Goal: Information Seeking & Learning: Learn about a topic

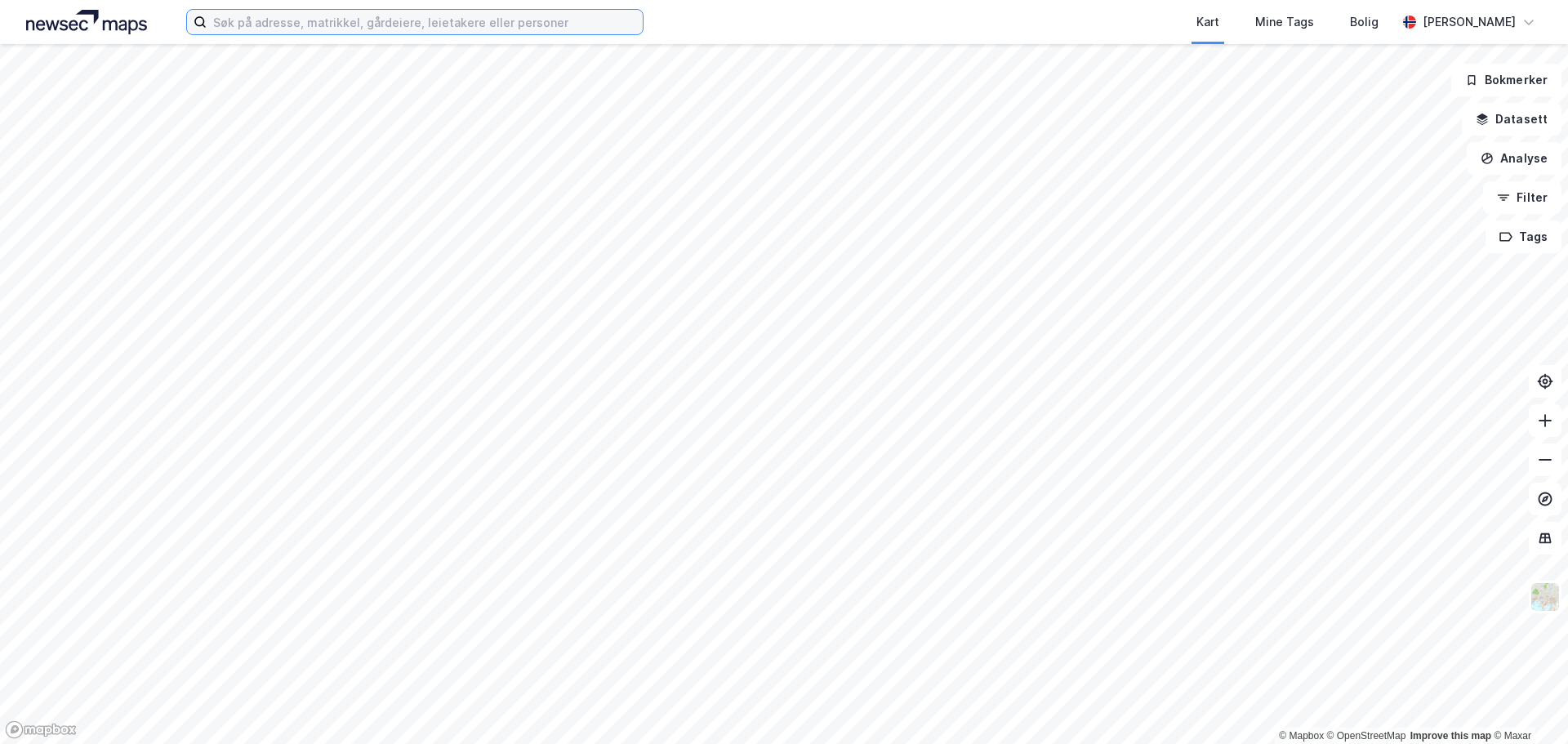
click at [366, 30] on input at bounding box center [425, 22] width 436 height 25
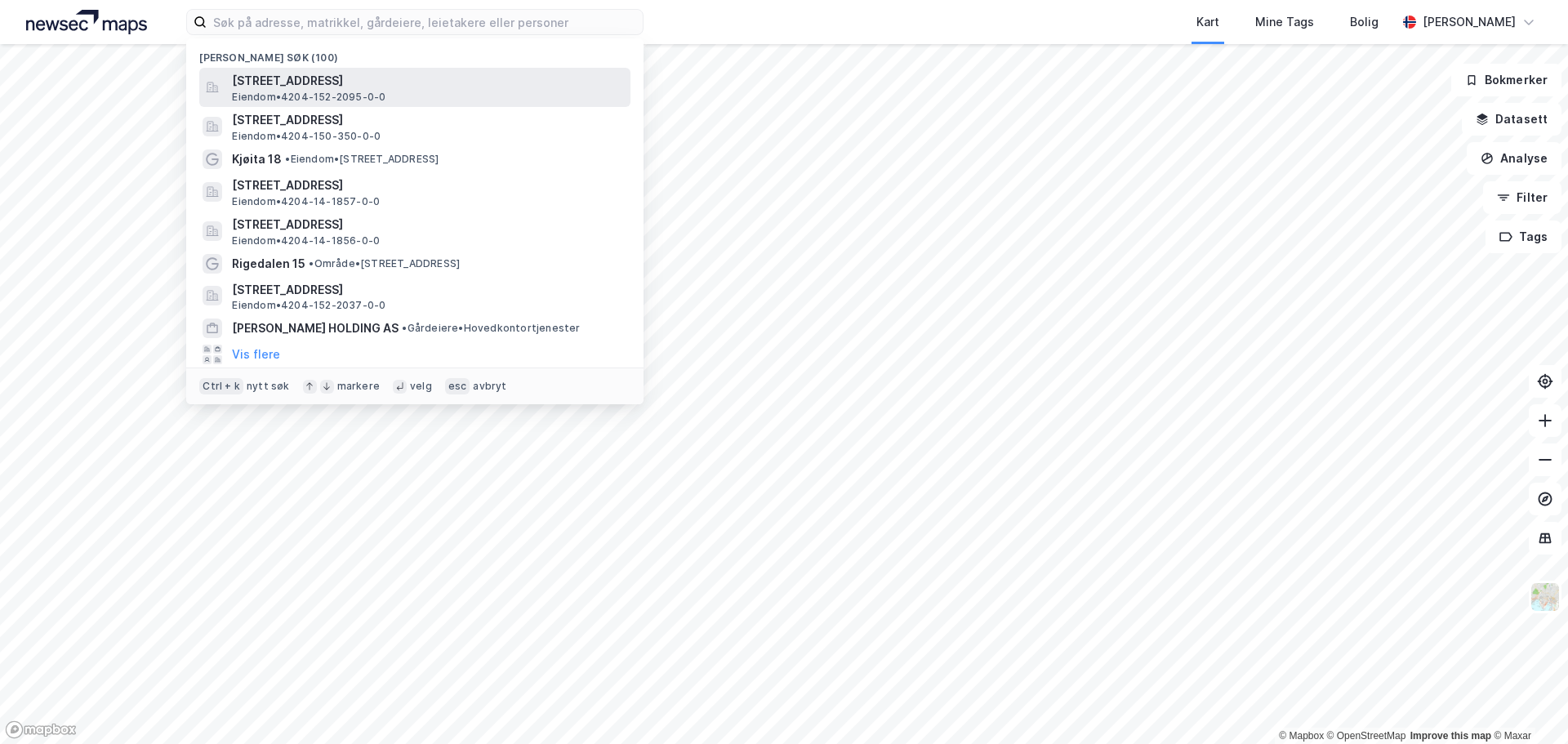
click at [359, 78] on span "[STREET_ADDRESS]" at bounding box center [428, 81] width 392 height 20
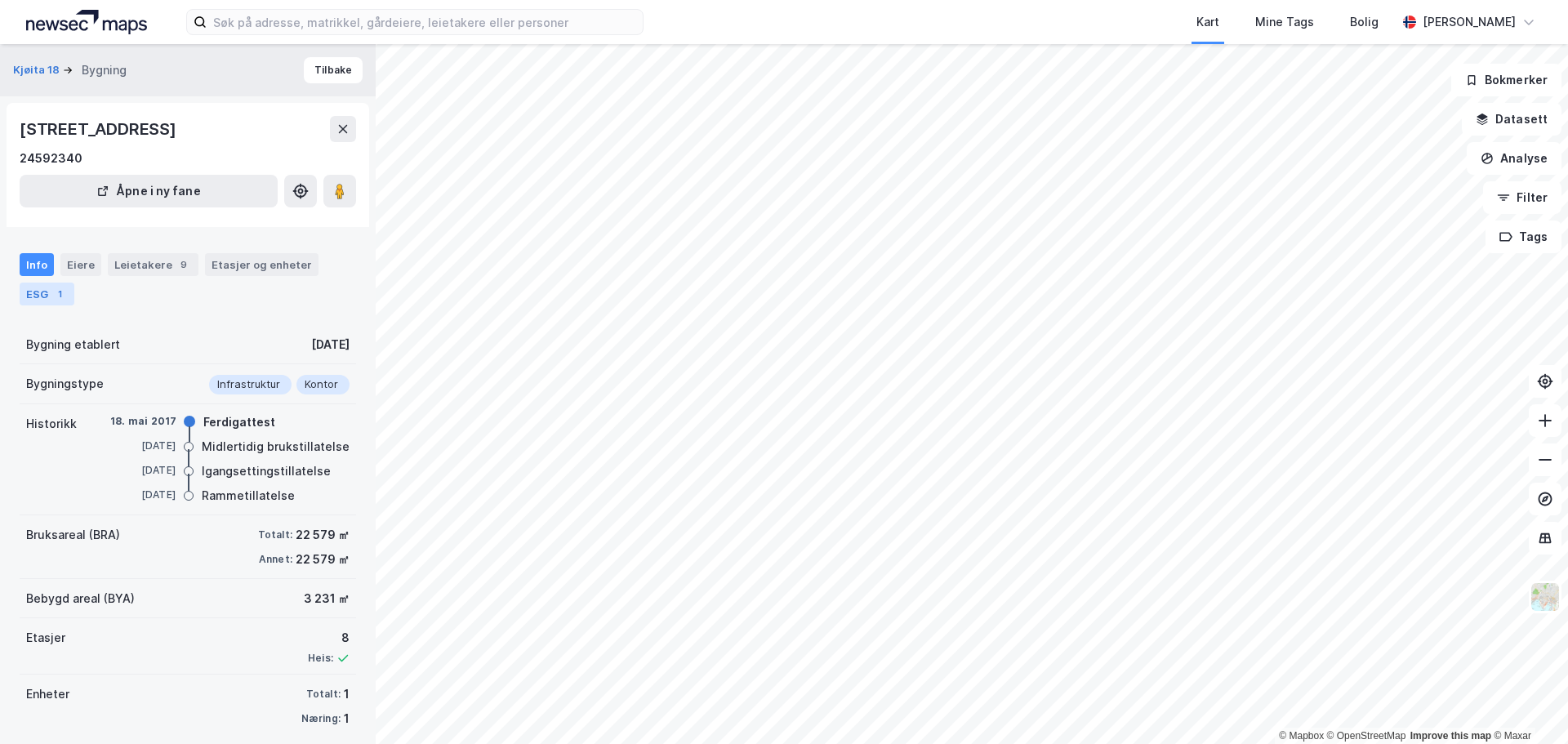
click at [33, 297] on div "ESG 1" at bounding box center [47, 294] width 55 height 23
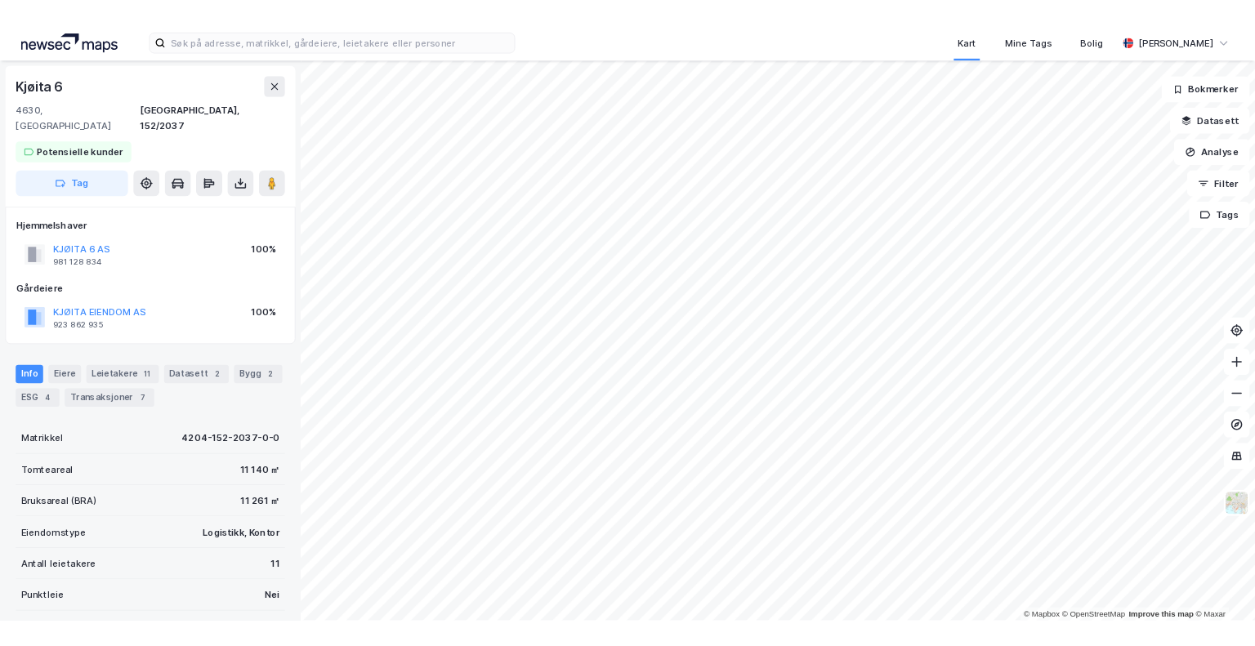
scroll to position [1, 0]
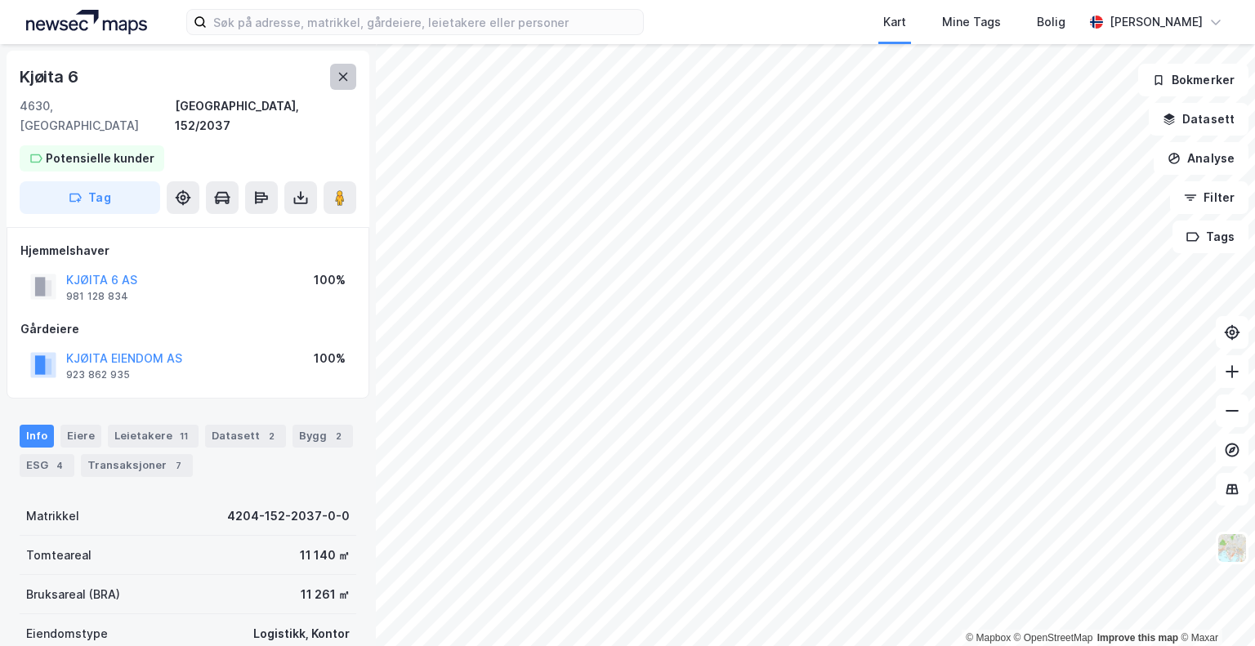
click at [346, 76] on icon at bounding box center [343, 76] width 13 height 13
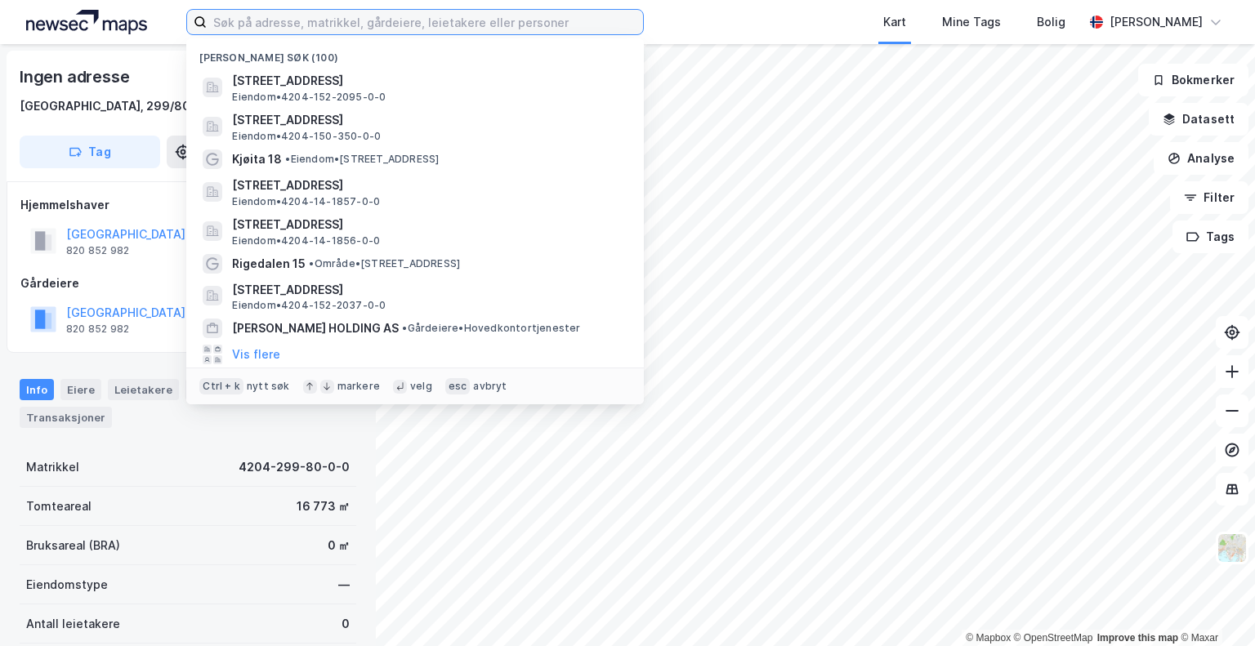
click at [450, 22] on input at bounding box center [425, 22] width 436 height 25
paste input "mjåvannsveien 94"
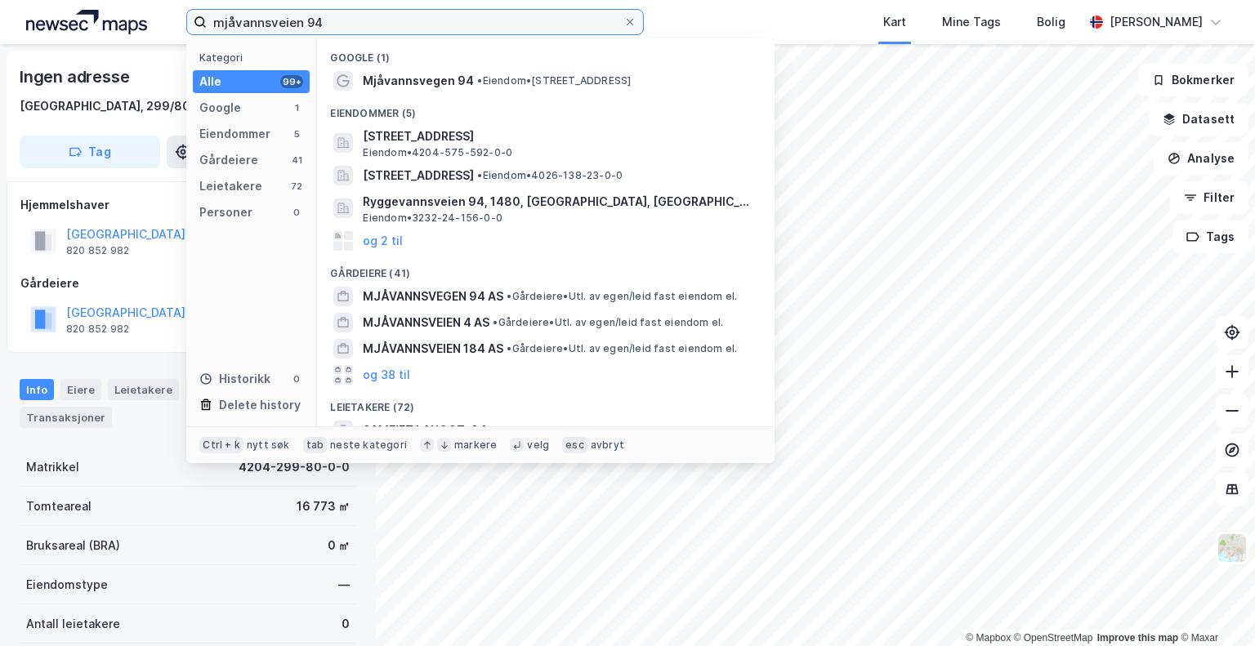
type input "mjåvannsveien 94"
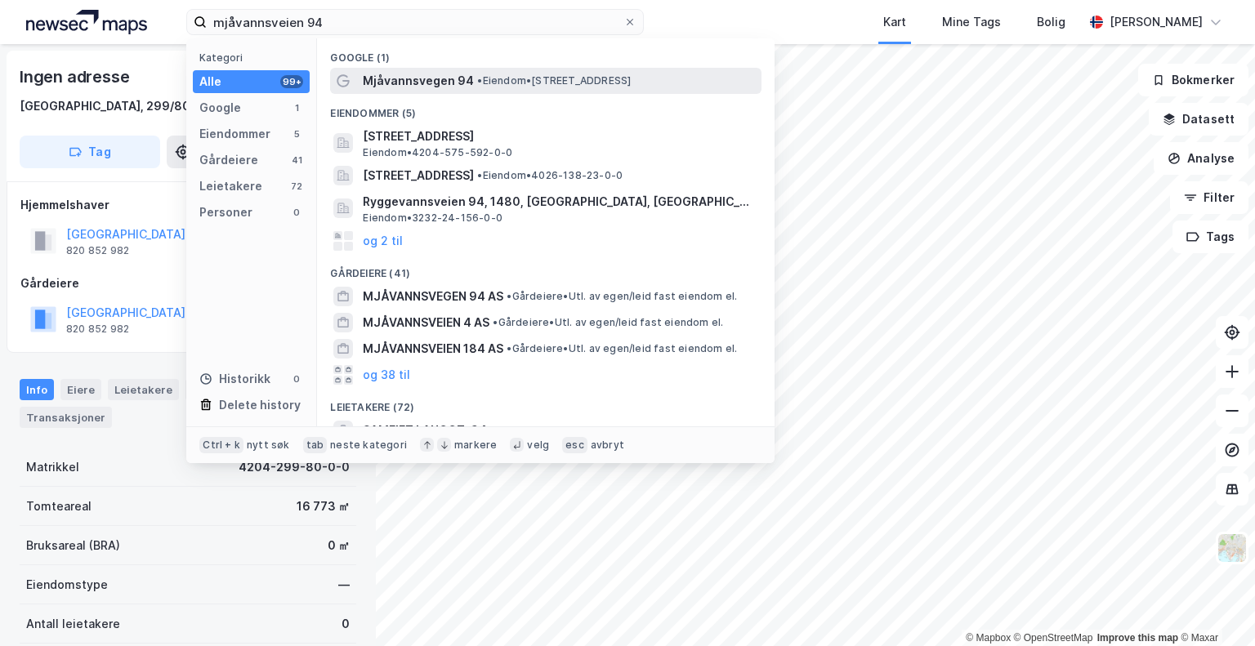
click at [425, 79] on span "Mjåvannsvegen 94" at bounding box center [418, 81] width 111 height 20
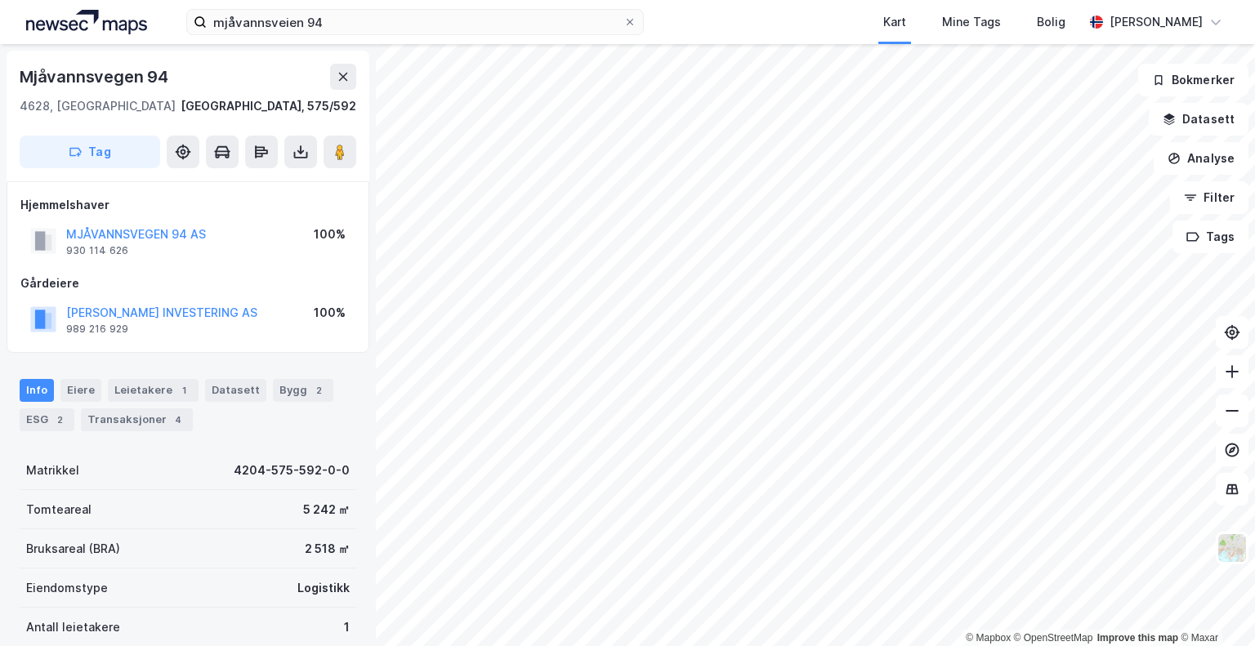
click at [34, 433] on div "Info [PERSON_NAME] 1 Datasett Bygg 2 ESG 2 Transaksjoner 4" at bounding box center [188, 399] width 376 height 78
click at [41, 416] on div "ESG 2" at bounding box center [47, 420] width 55 height 23
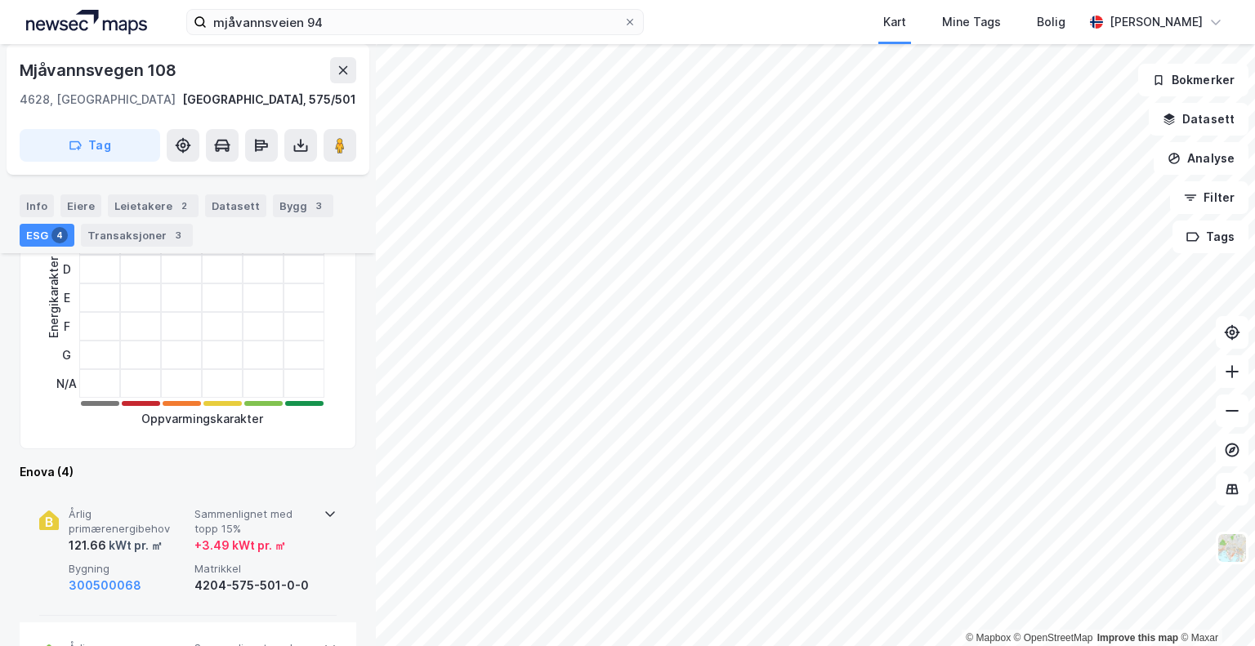
scroll to position [435, 0]
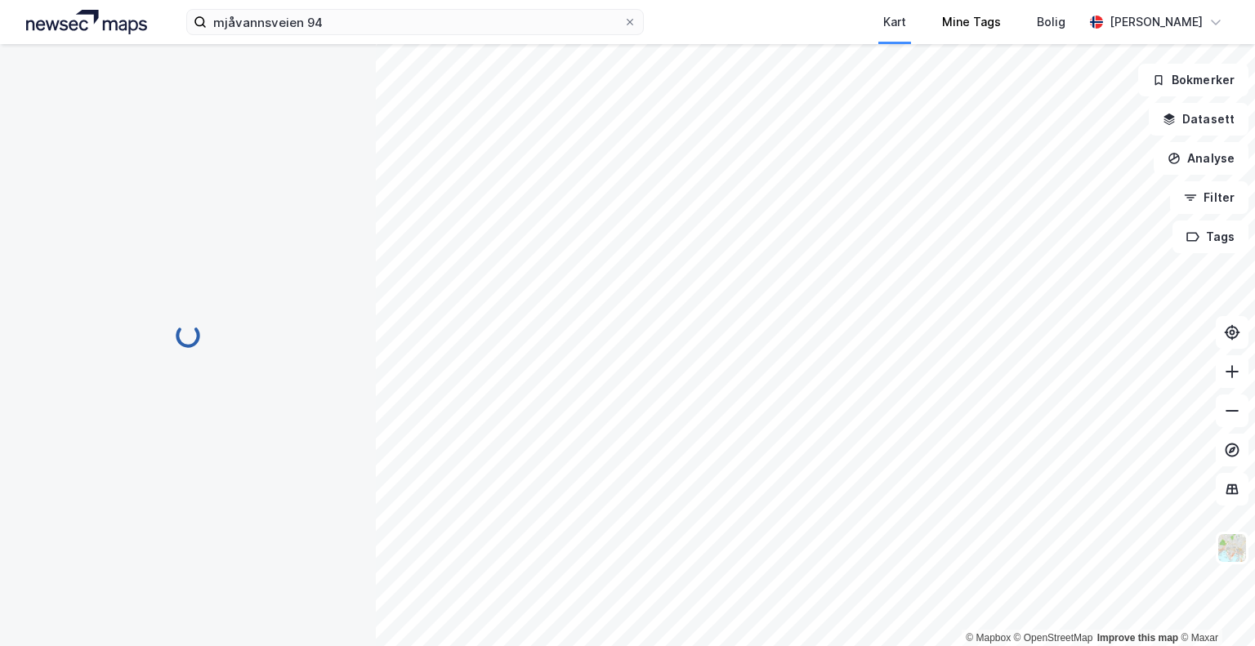
scroll to position [435, 0]
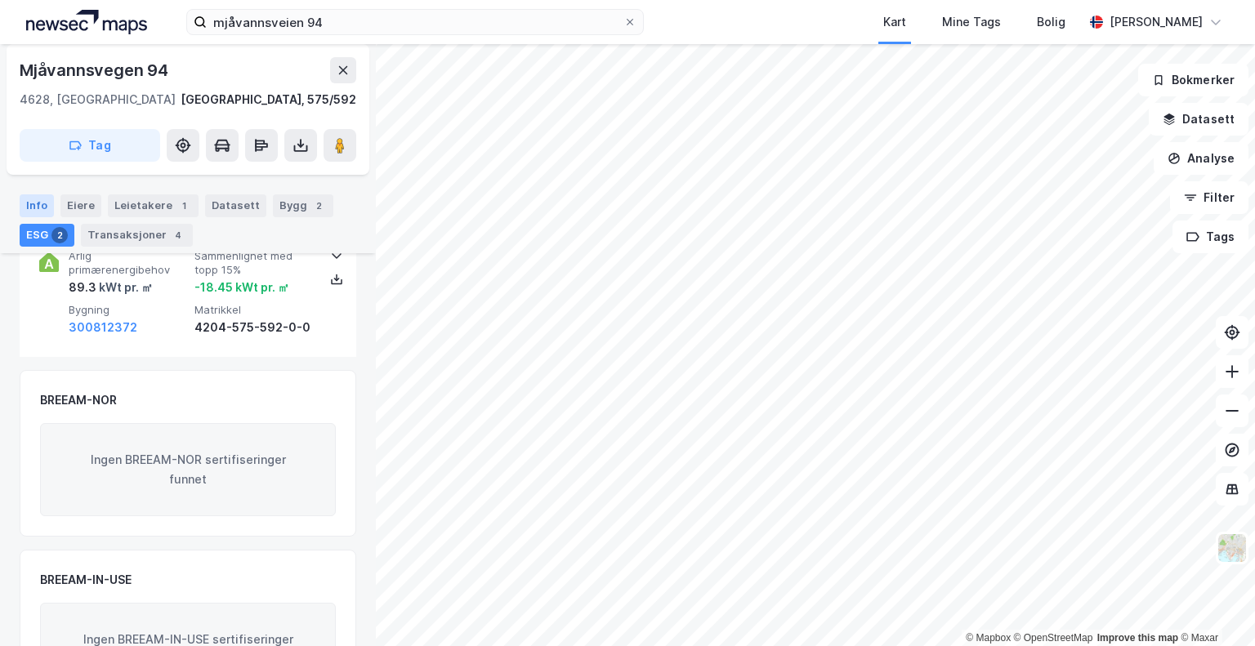
click at [29, 205] on div "Info" at bounding box center [37, 205] width 34 height 23
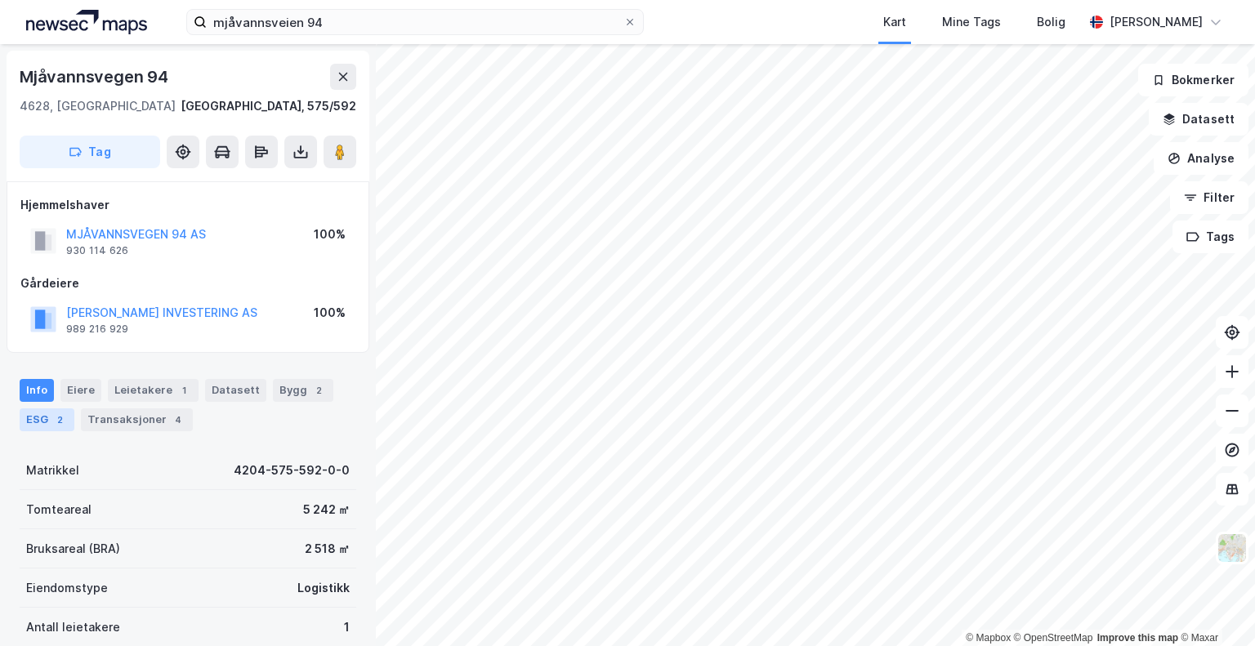
click at [42, 417] on div "ESG 2" at bounding box center [47, 420] width 55 height 23
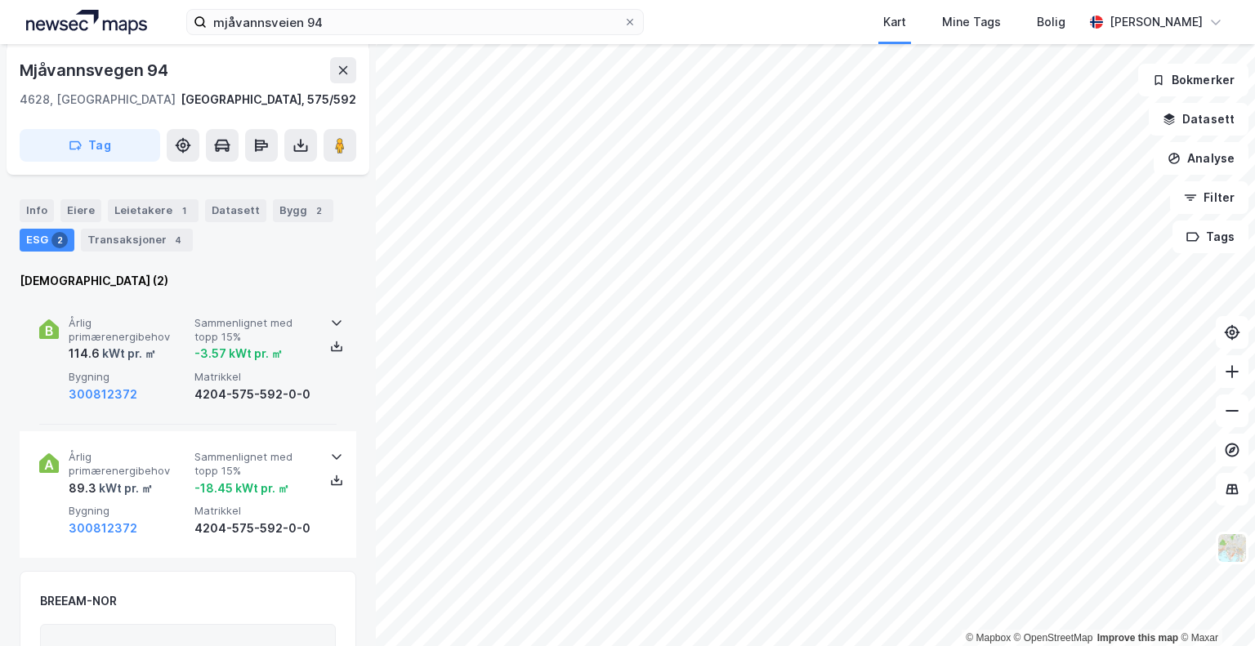
scroll to position [190, 0]
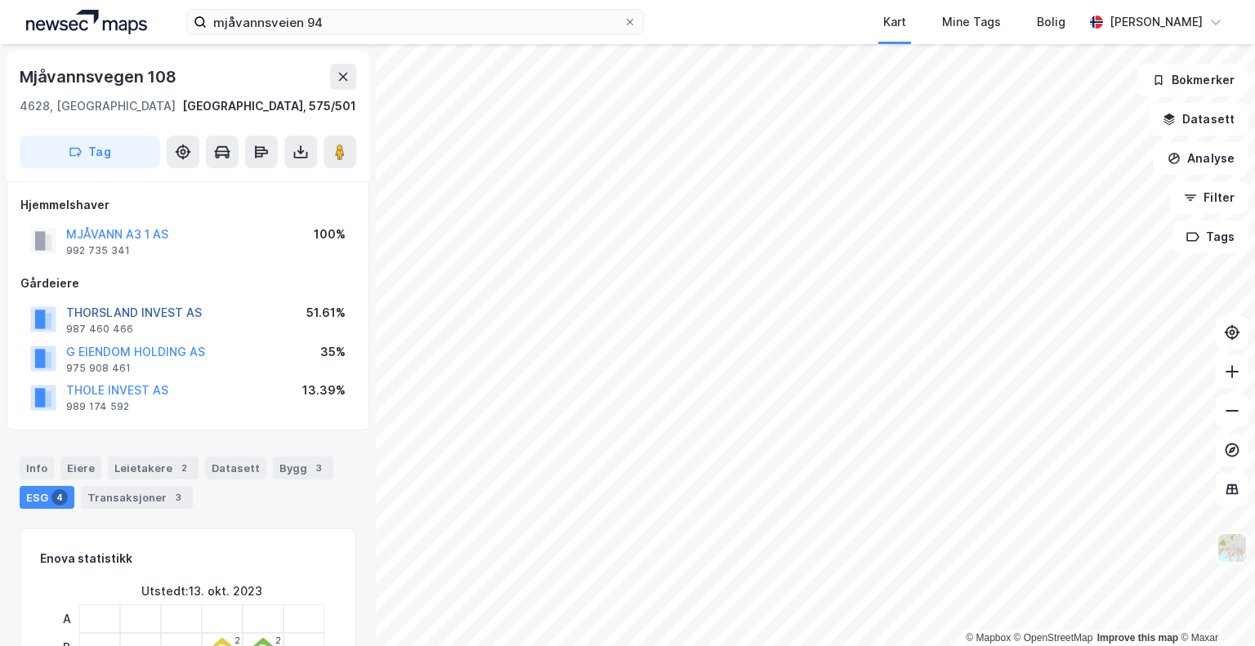
click at [0, 0] on button "THORSLAND INVEST AS" at bounding box center [0, 0] width 0 height 0
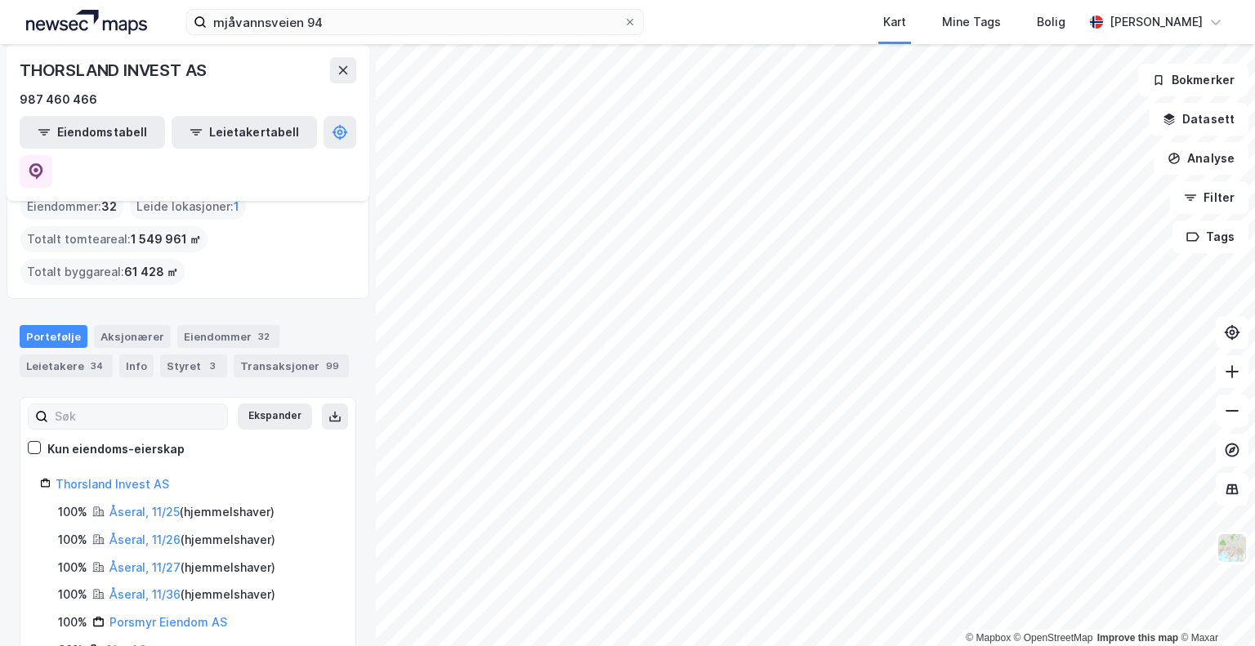
scroll to position [82, 0]
click at [181, 353] on div "Styret 3" at bounding box center [193, 364] width 67 height 23
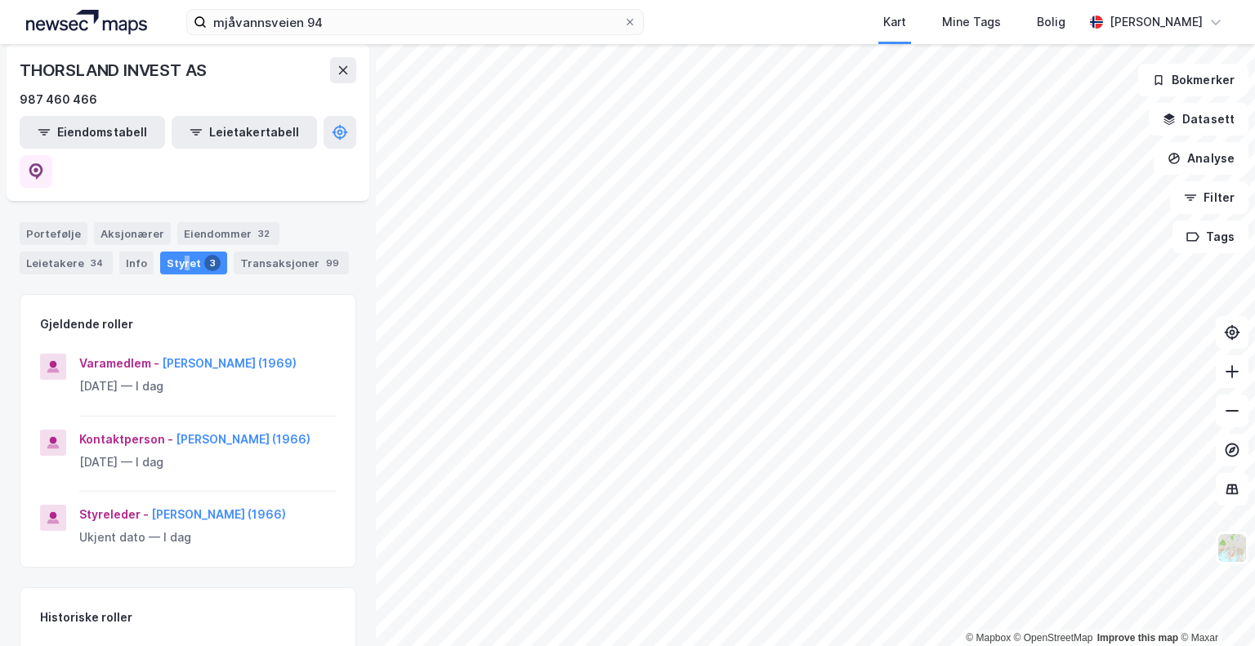
scroll to position [190, 0]
